Goal: Find specific page/section

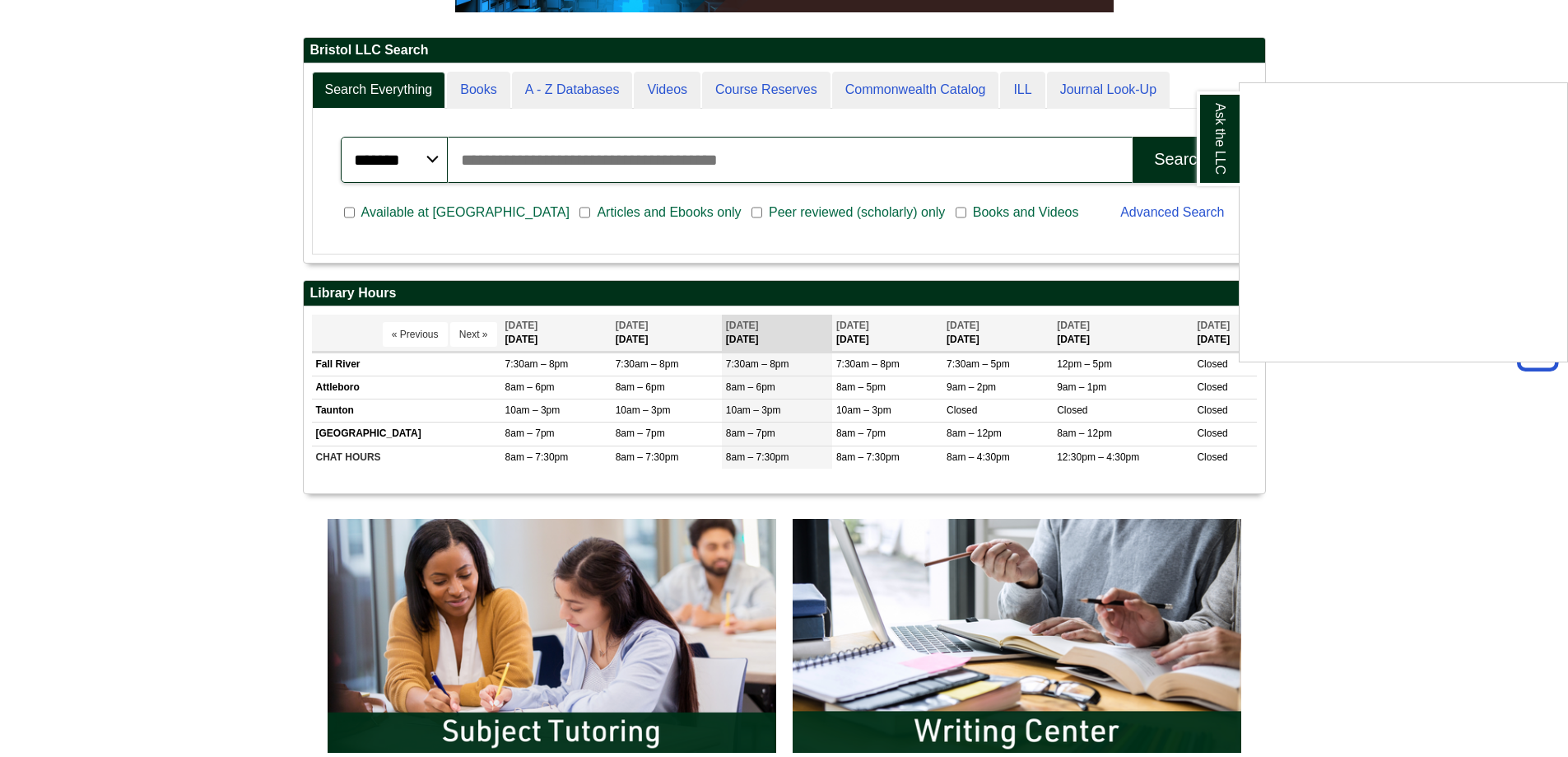
scroll to position [329, 0]
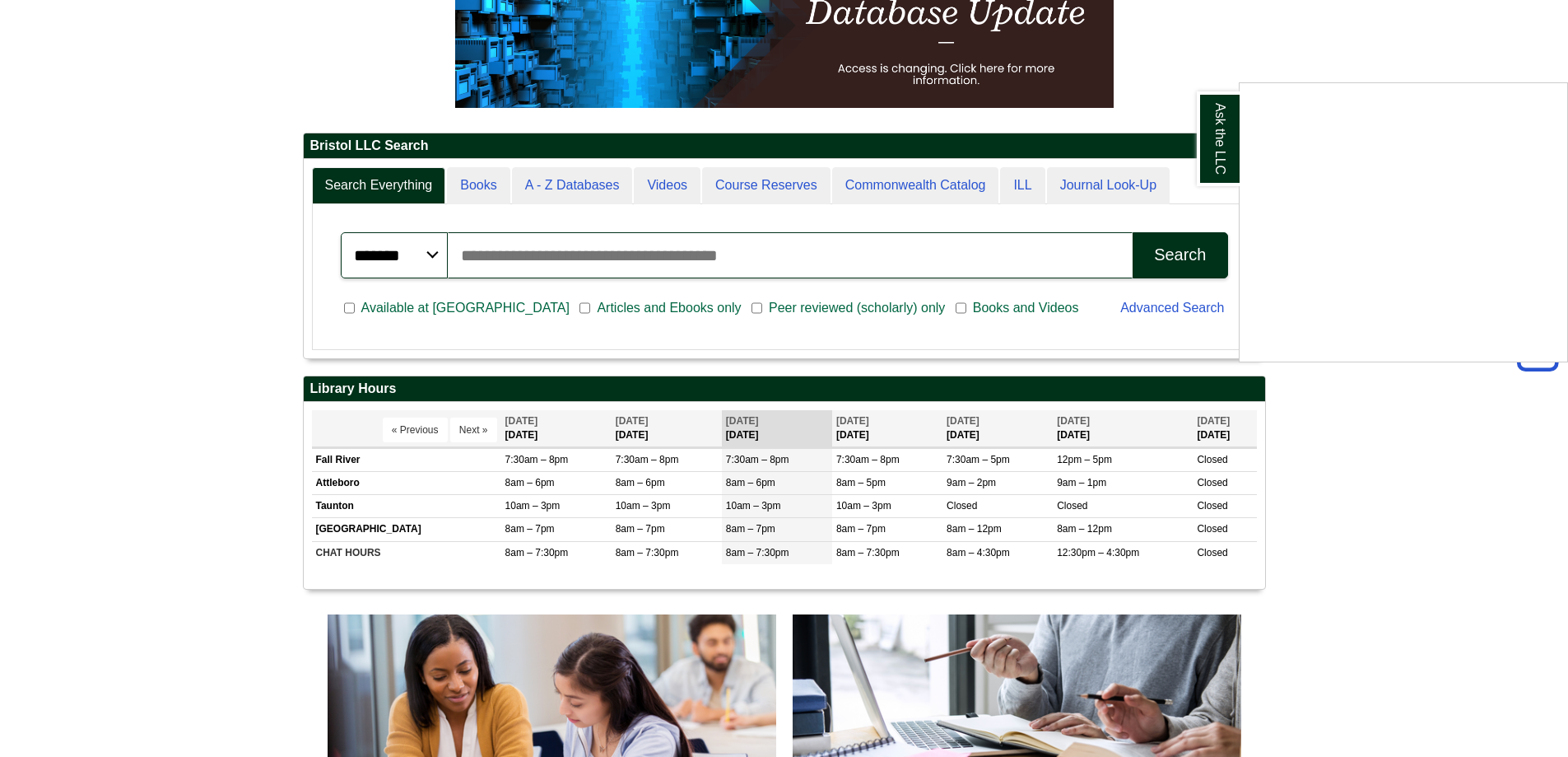
click at [1165, 316] on div "Ask the LLC" at bounding box center [784, 378] width 1568 height 757
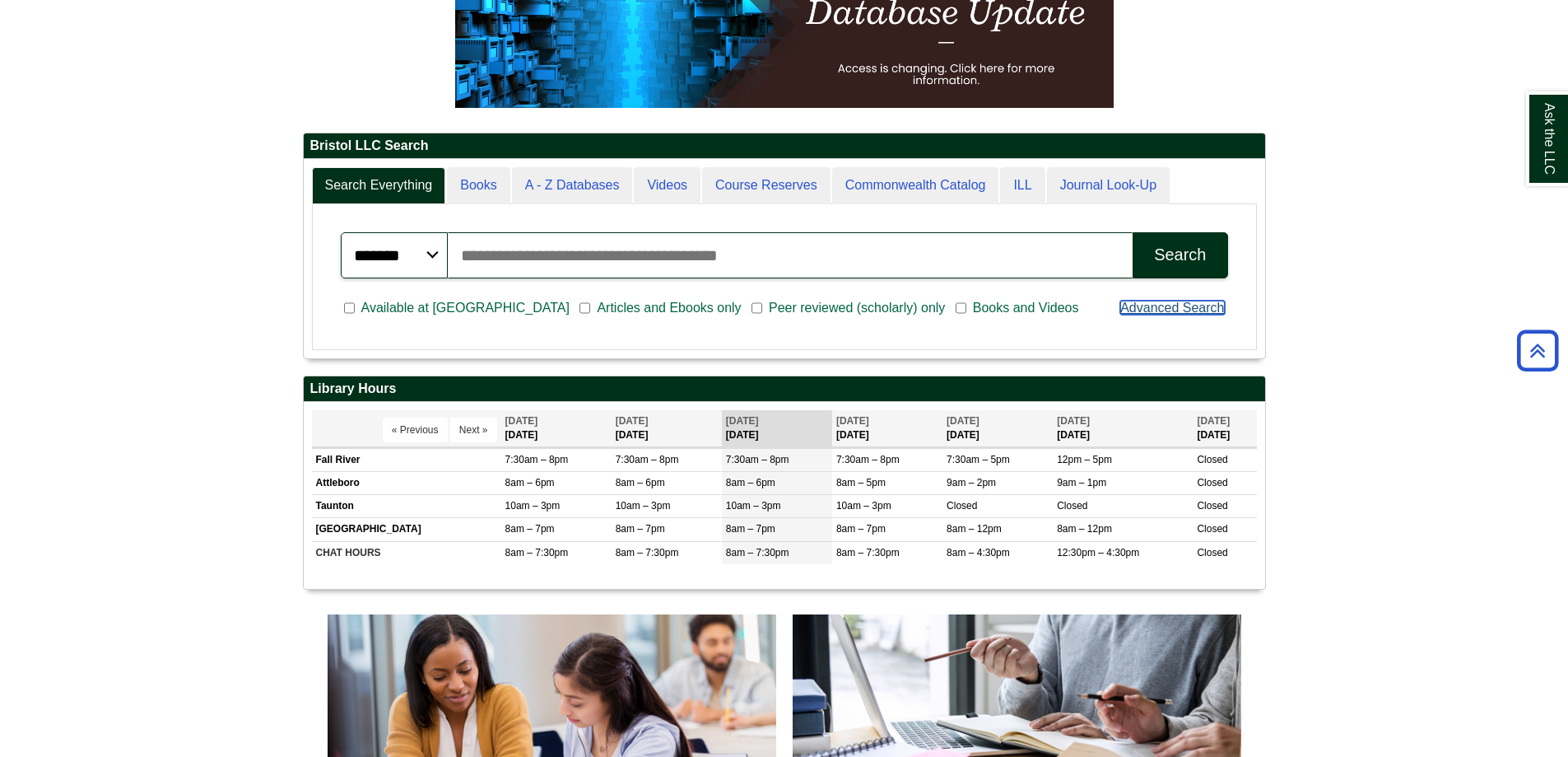
click at [1165, 309] on link "Advanced Search" at bounding box center [1172, 308] width 104 height 14
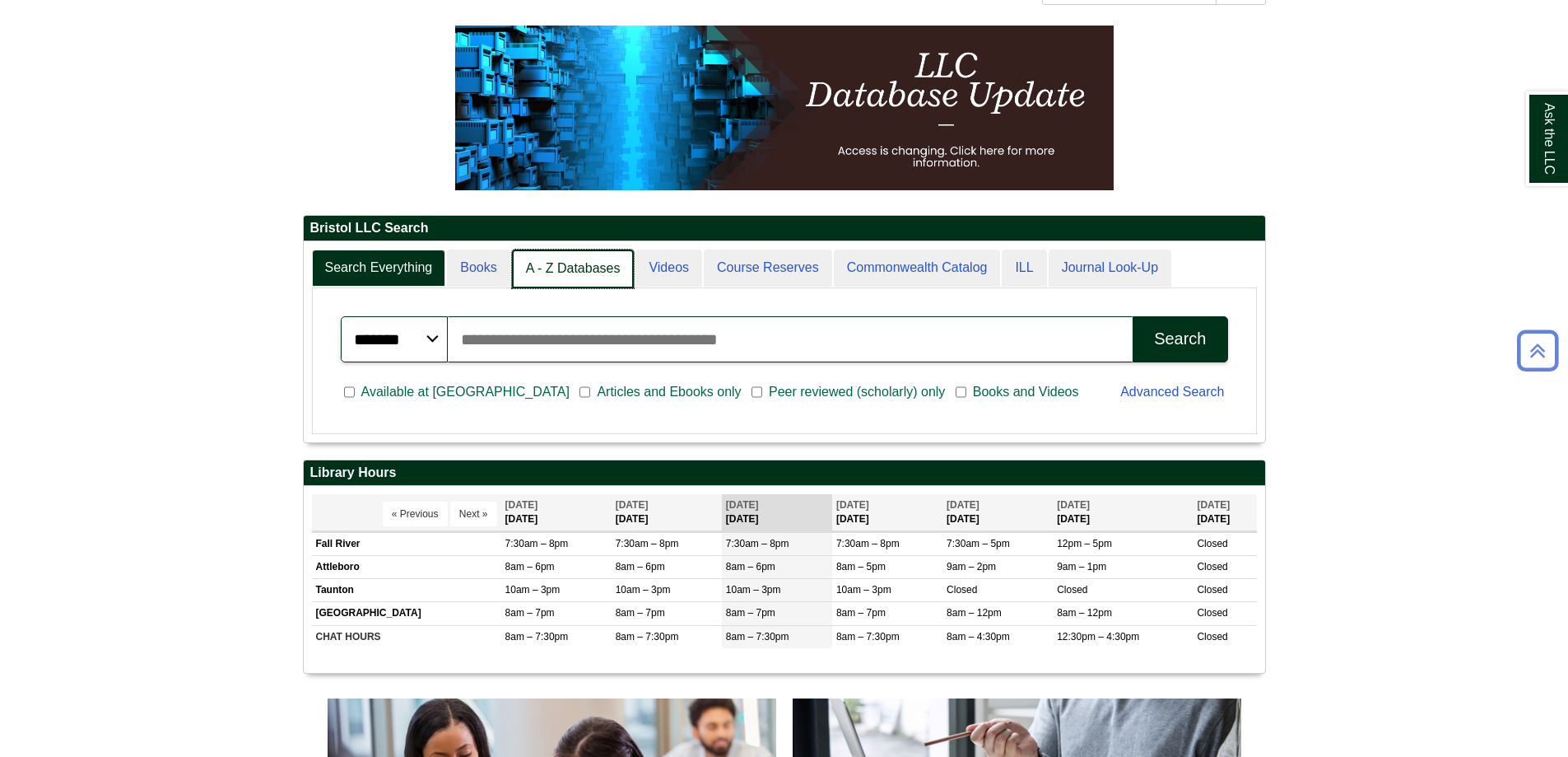
click at [563, 276] on link "A - Z Databases" at bounding box center [573, 269] width 122 height 39
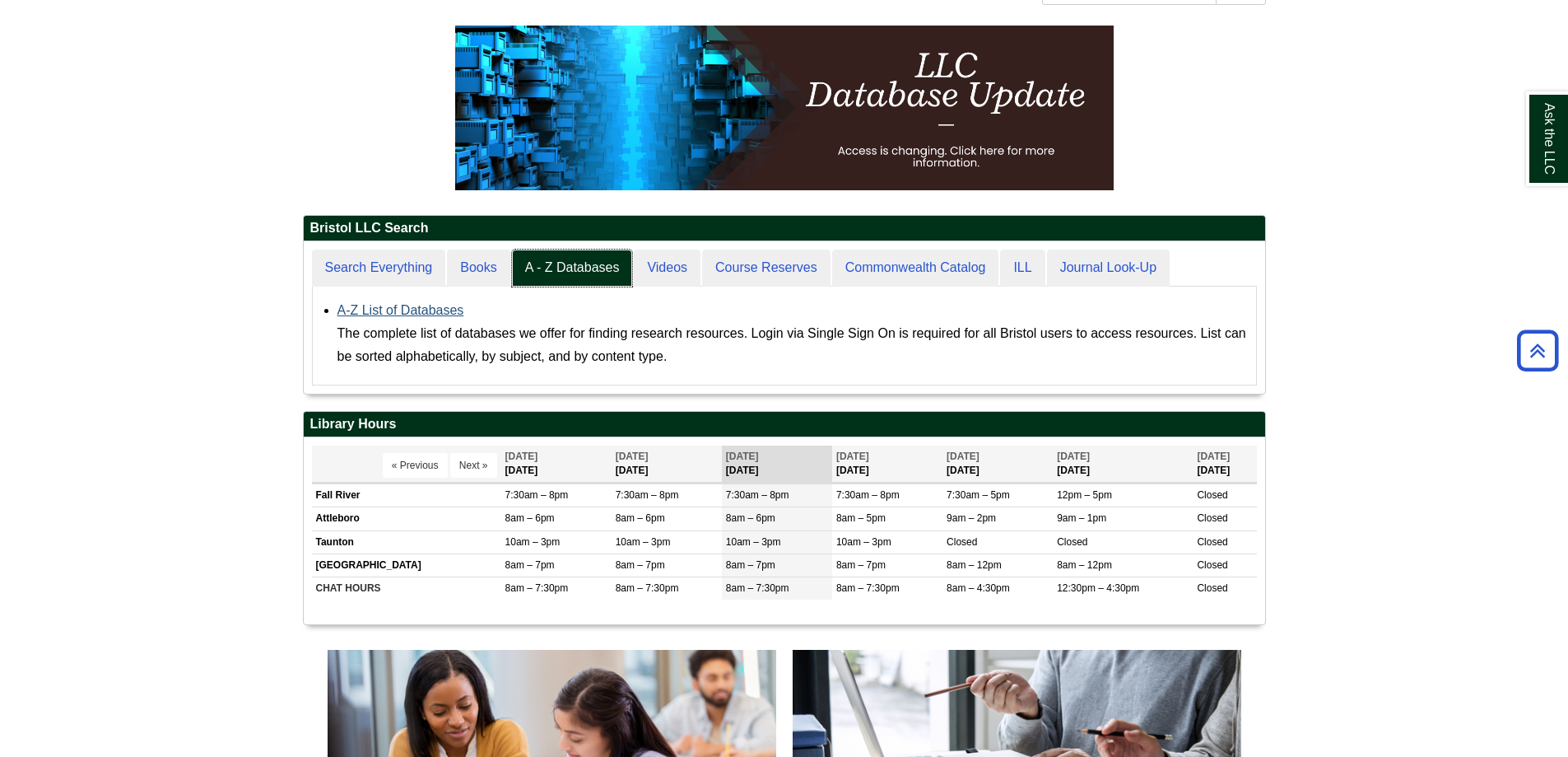
scroll to position [153, 961]
click at [415, 308] on link "A-Z List of Databases" at bounding box center [400, 309] width 126 height 14
